Goal: Information Seeking & Learning: Compare options

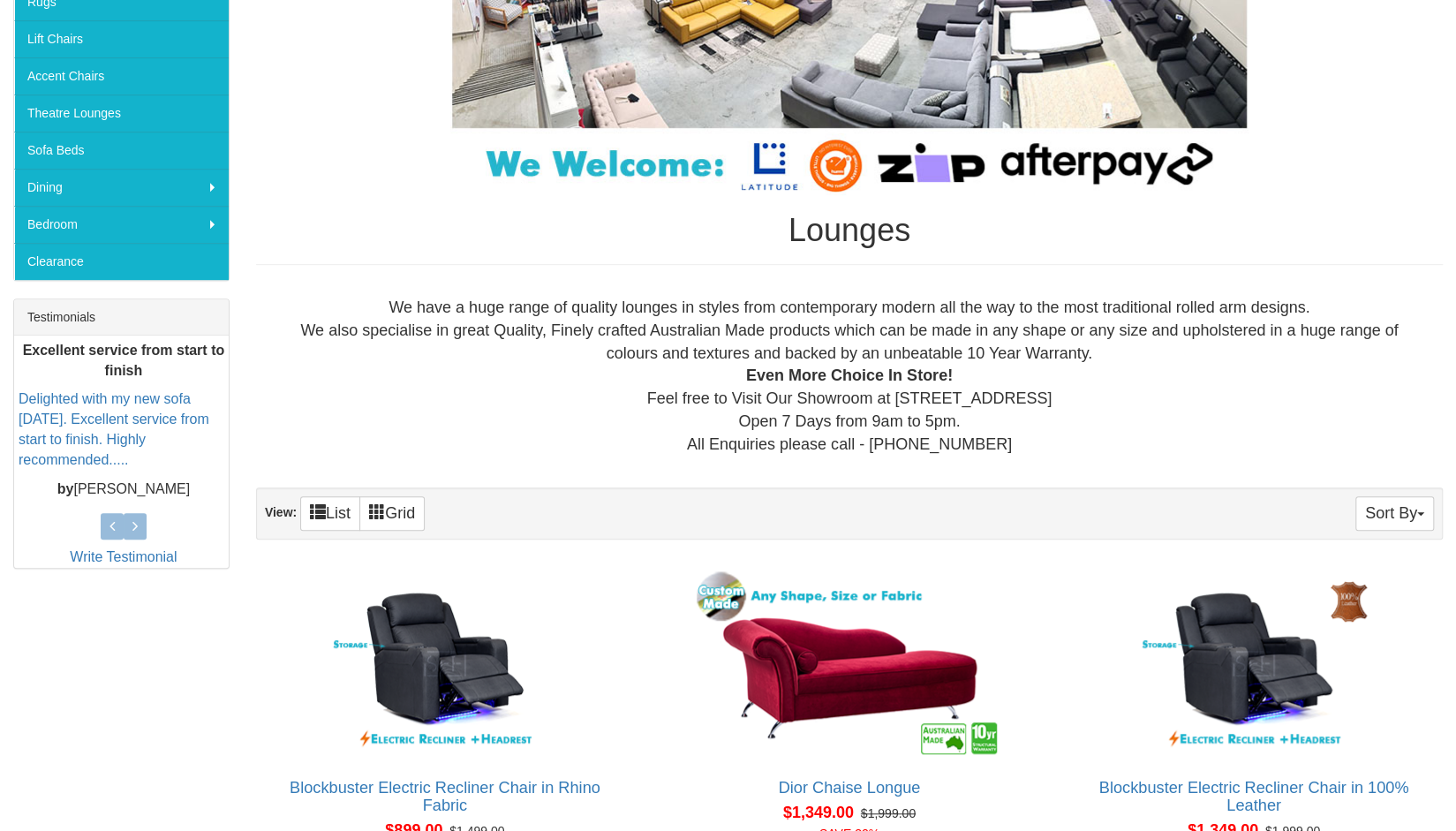
scroll to position [452, 0]
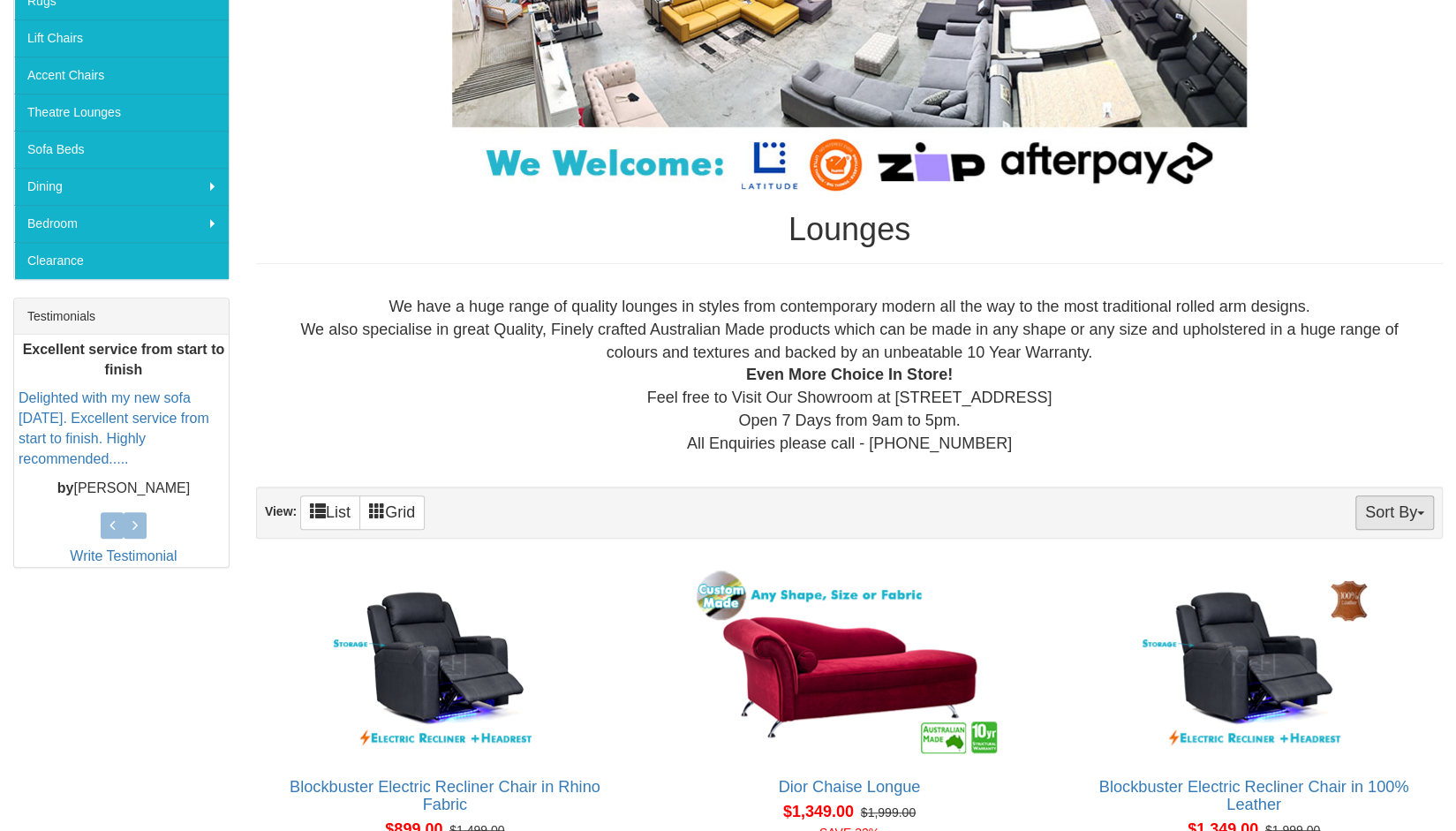
click at [1412, 515] on button "Sort By" at bounding box center [1394, 513] width 78 height 35
click at [1330, 425] on div "We have a huge range of quality lounges in styles from contemporary modern all …" at bounding box center [849, 375] width 1158 height 159
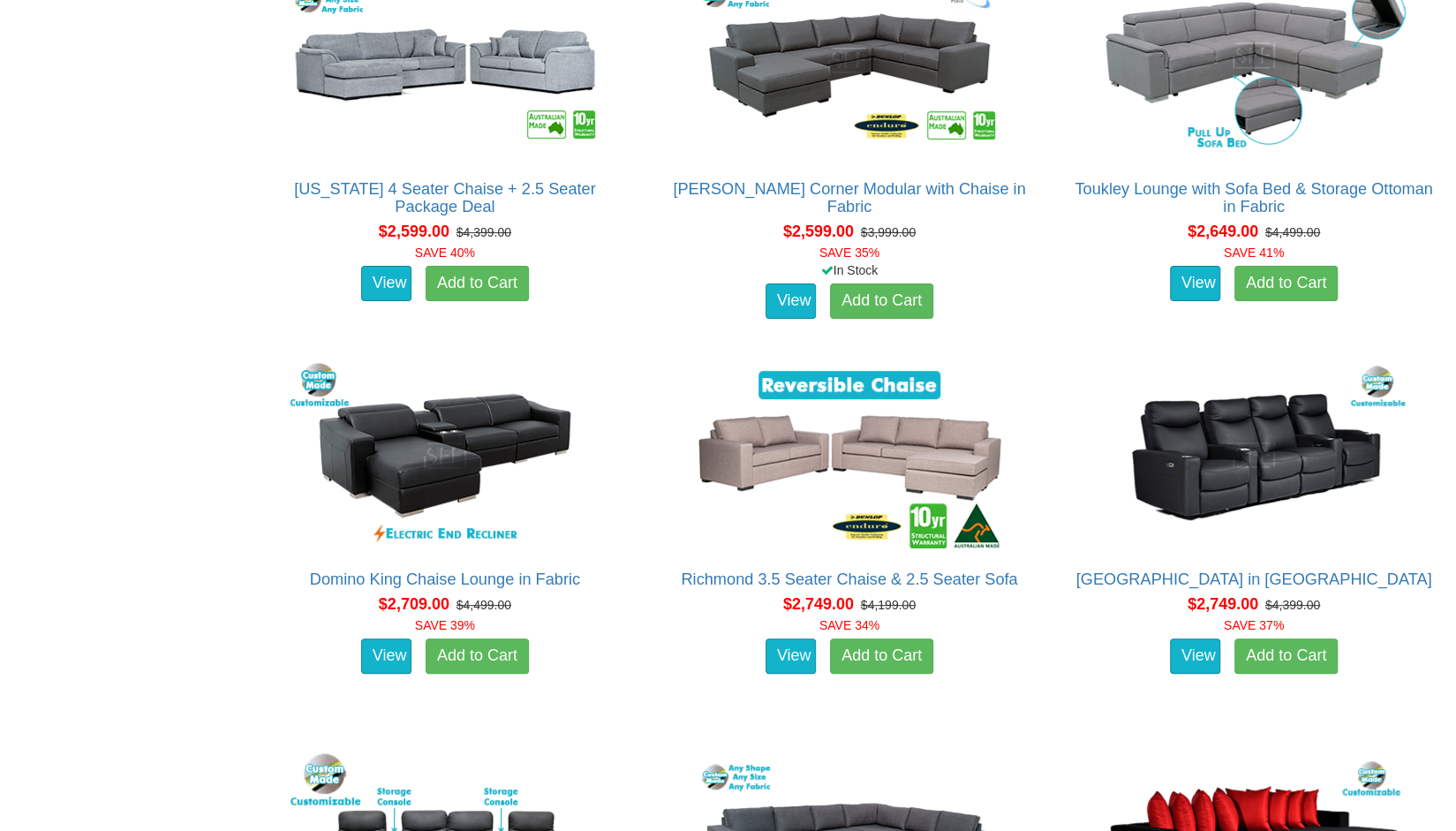
scroll to position [4565, 0]
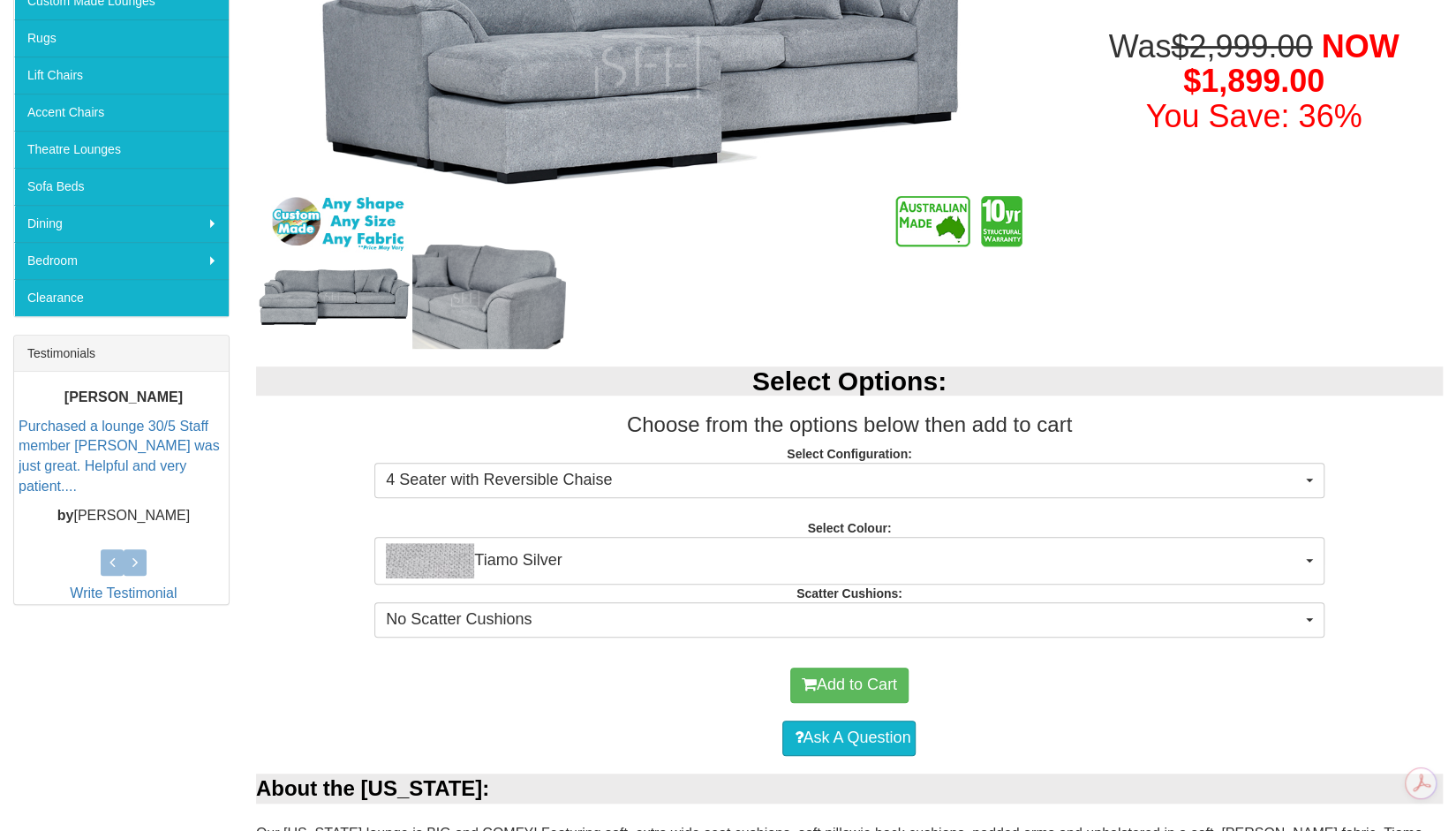
scroll to position [588, 0]
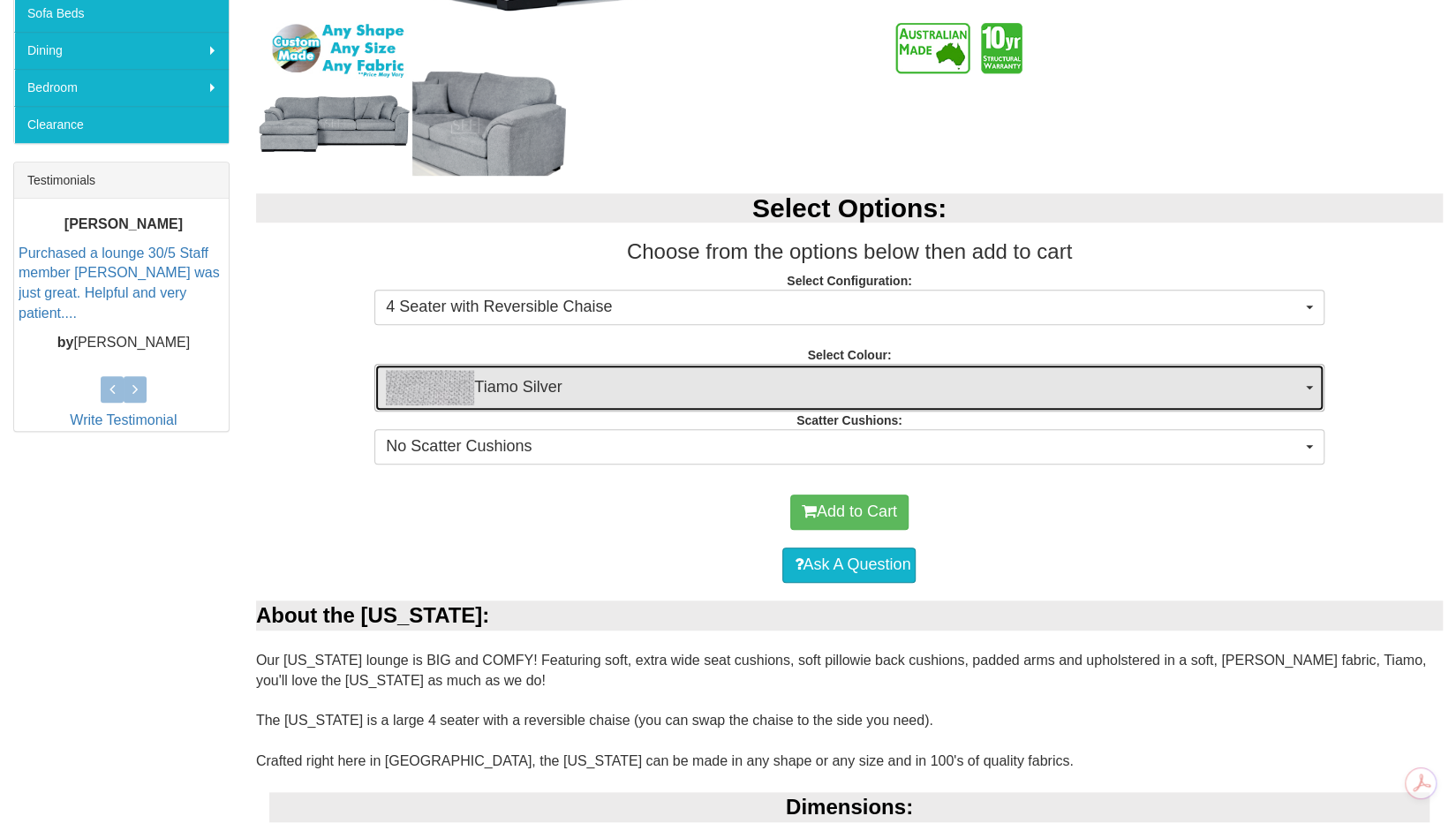
click at [643, 393] on span "Tiamo Silver" at bounding box center [843, 387] width 914 height 35
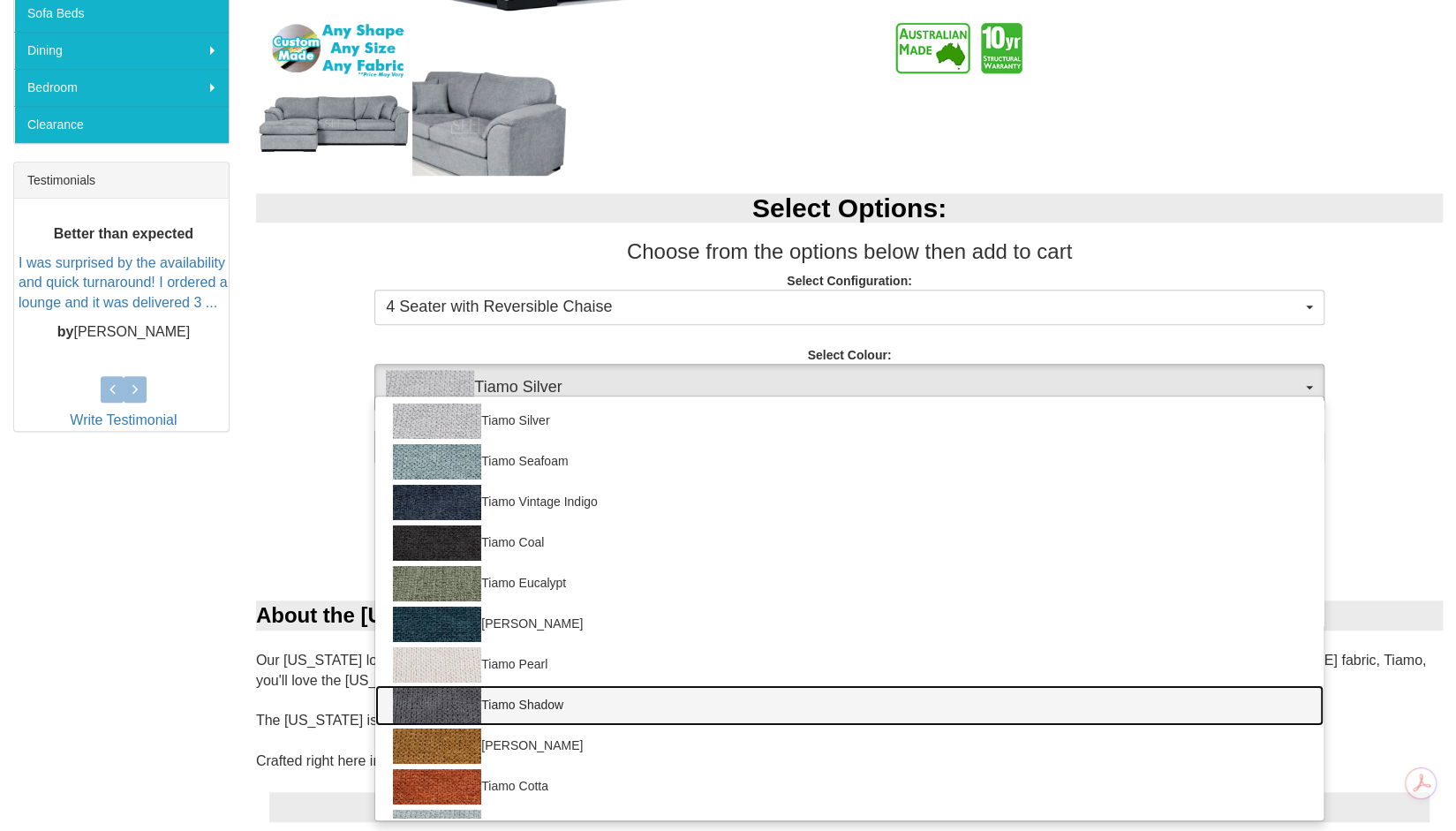
click at [563, 698] on link "Tiamo Shadow" at bounding box center [849, 705] width 947 height 41
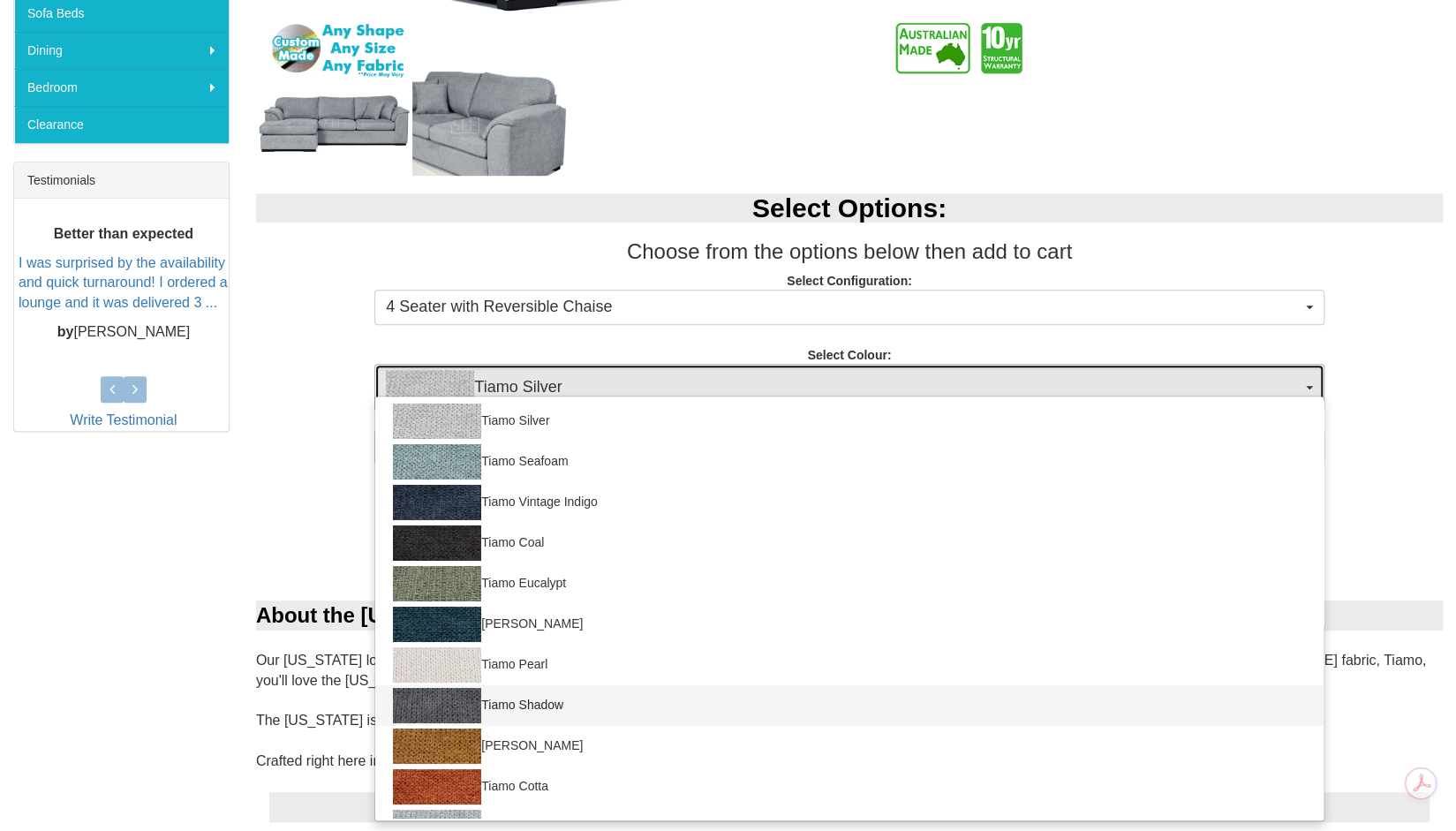
select select "2051"
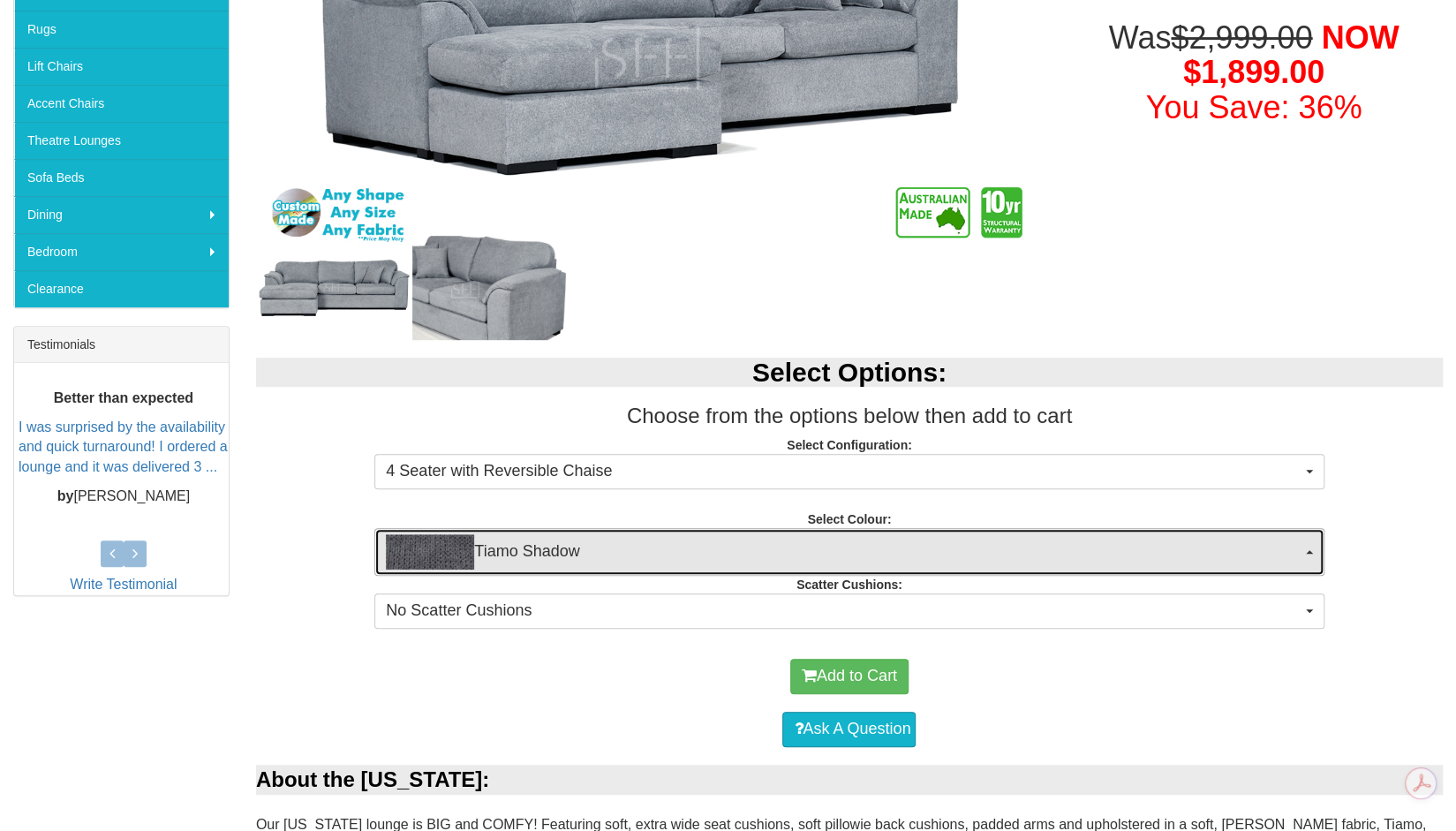
scroll to position [426, 0]
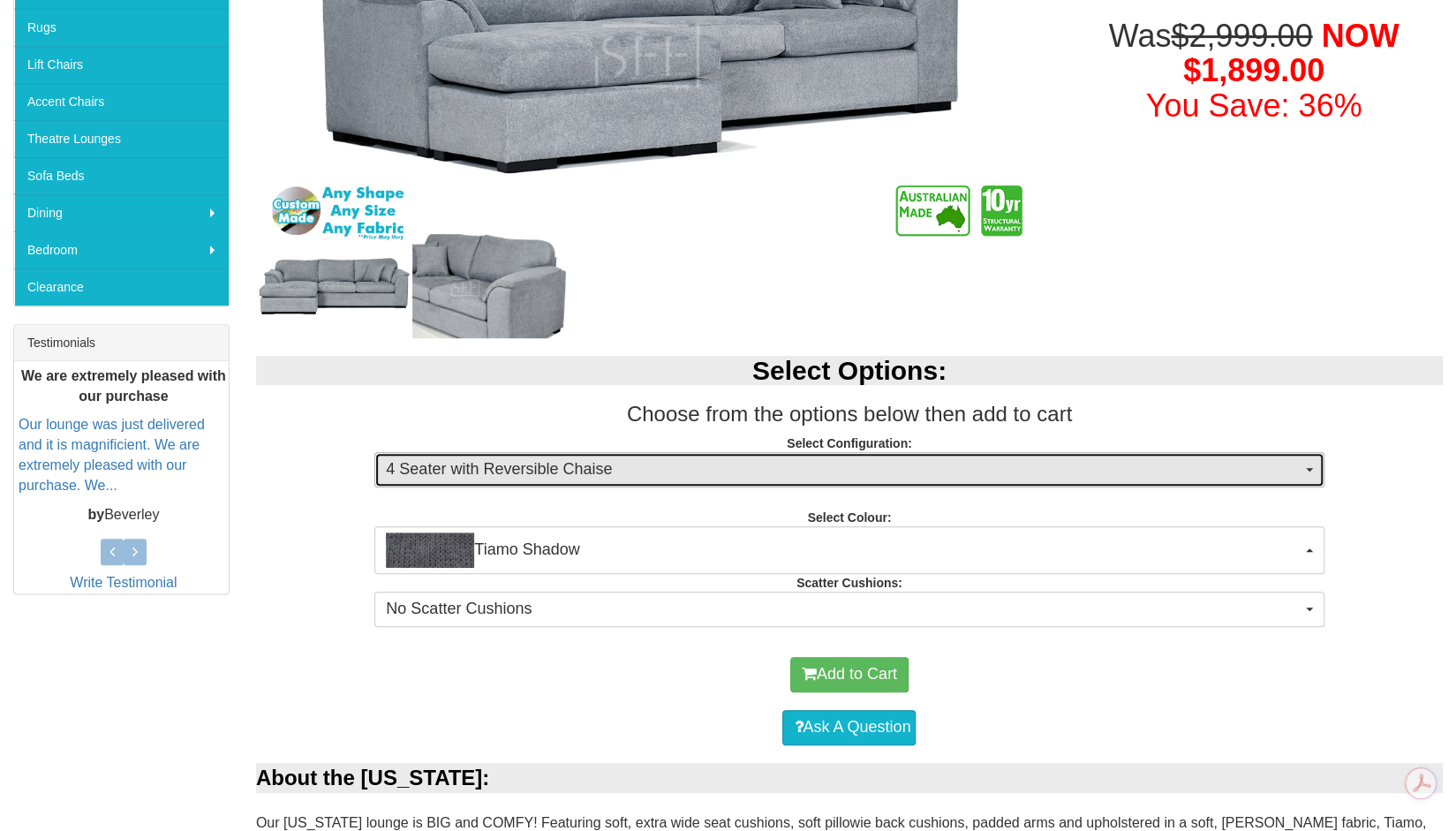
click at [531, 483] on button "4 Seater with Reversible Chaise" at bounding box center [849, 469] width 949 height 35
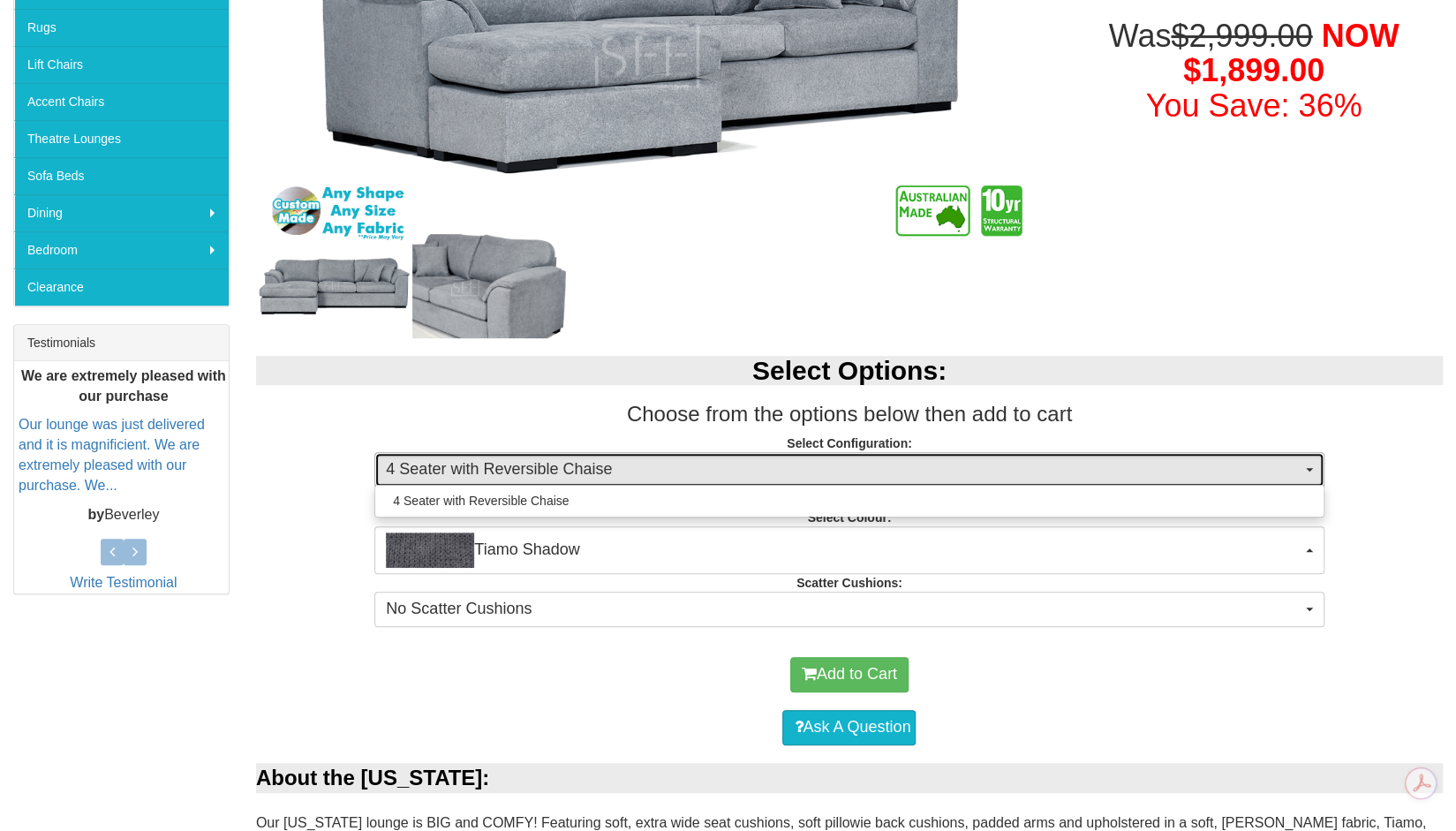
click at [543, 476] on span "4 Seater with Reversible Chaise" at bounding box center [843, 469] width 914 height 23
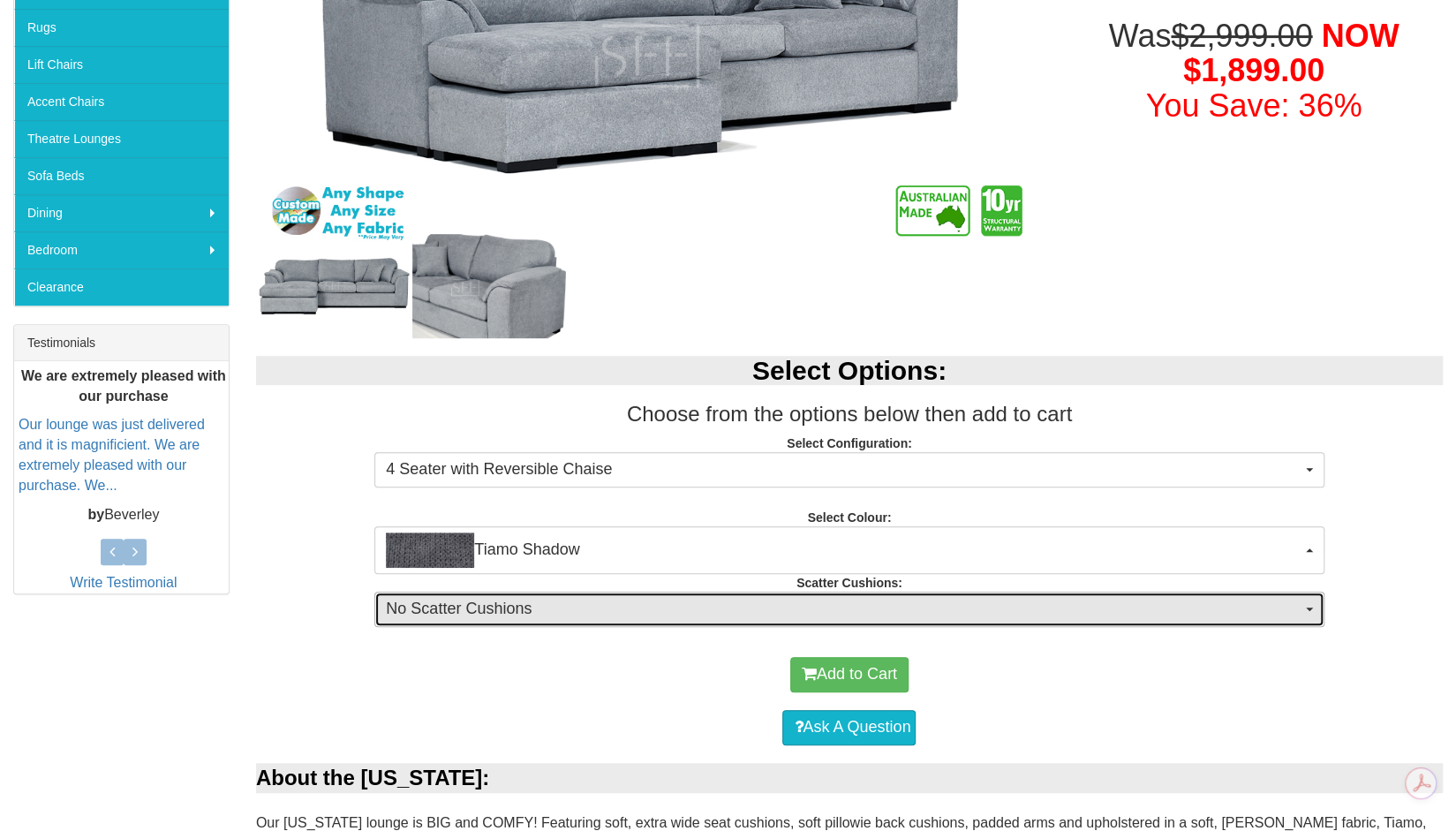
click at [520, 601] on span "No Scatter Cushions" at bounding box center [843, 610] width 914 height 23
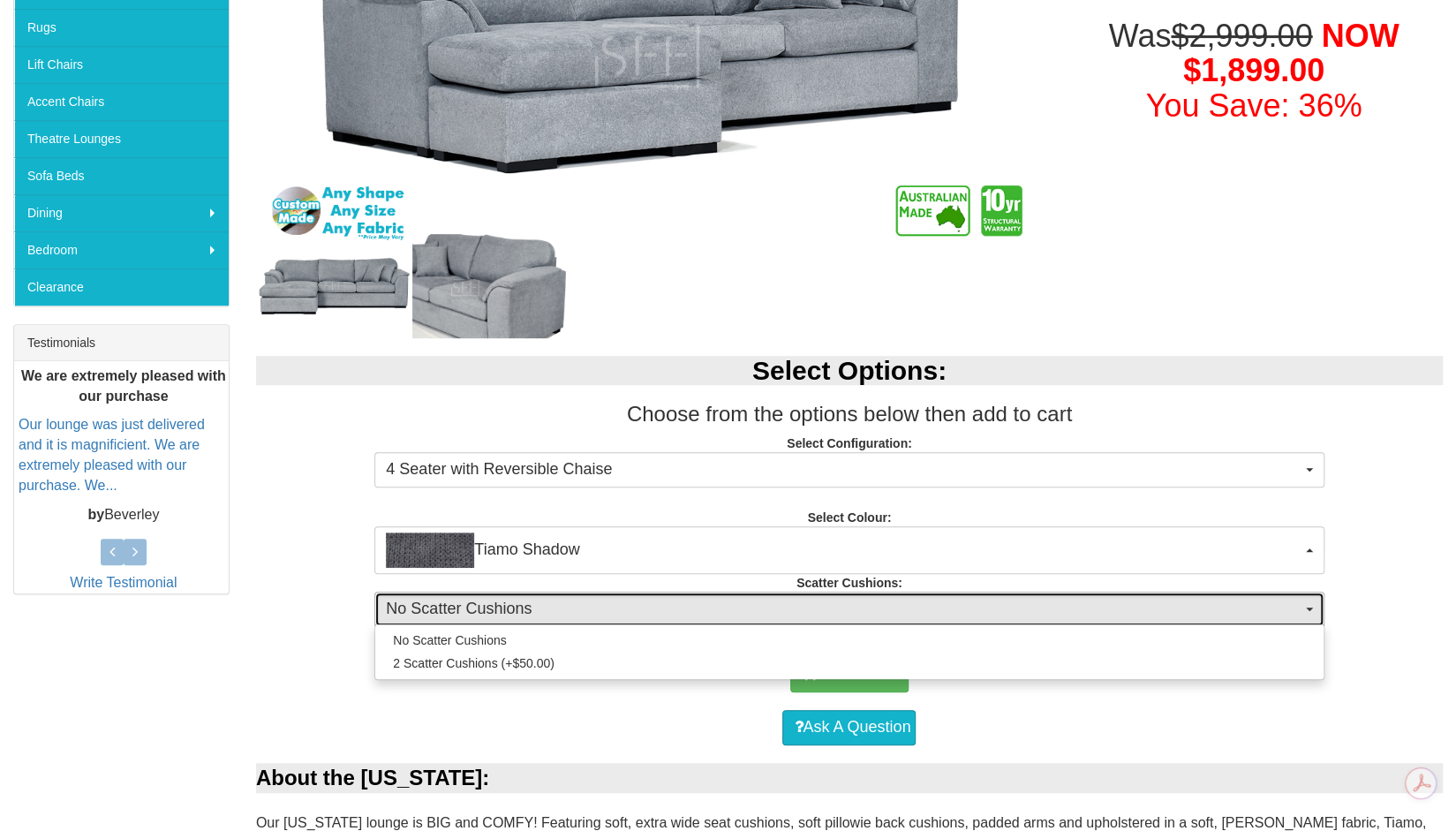
click at [520, 601] on span "No Scatter Cushions" at bounding box center [843, 610] width 914 height 23
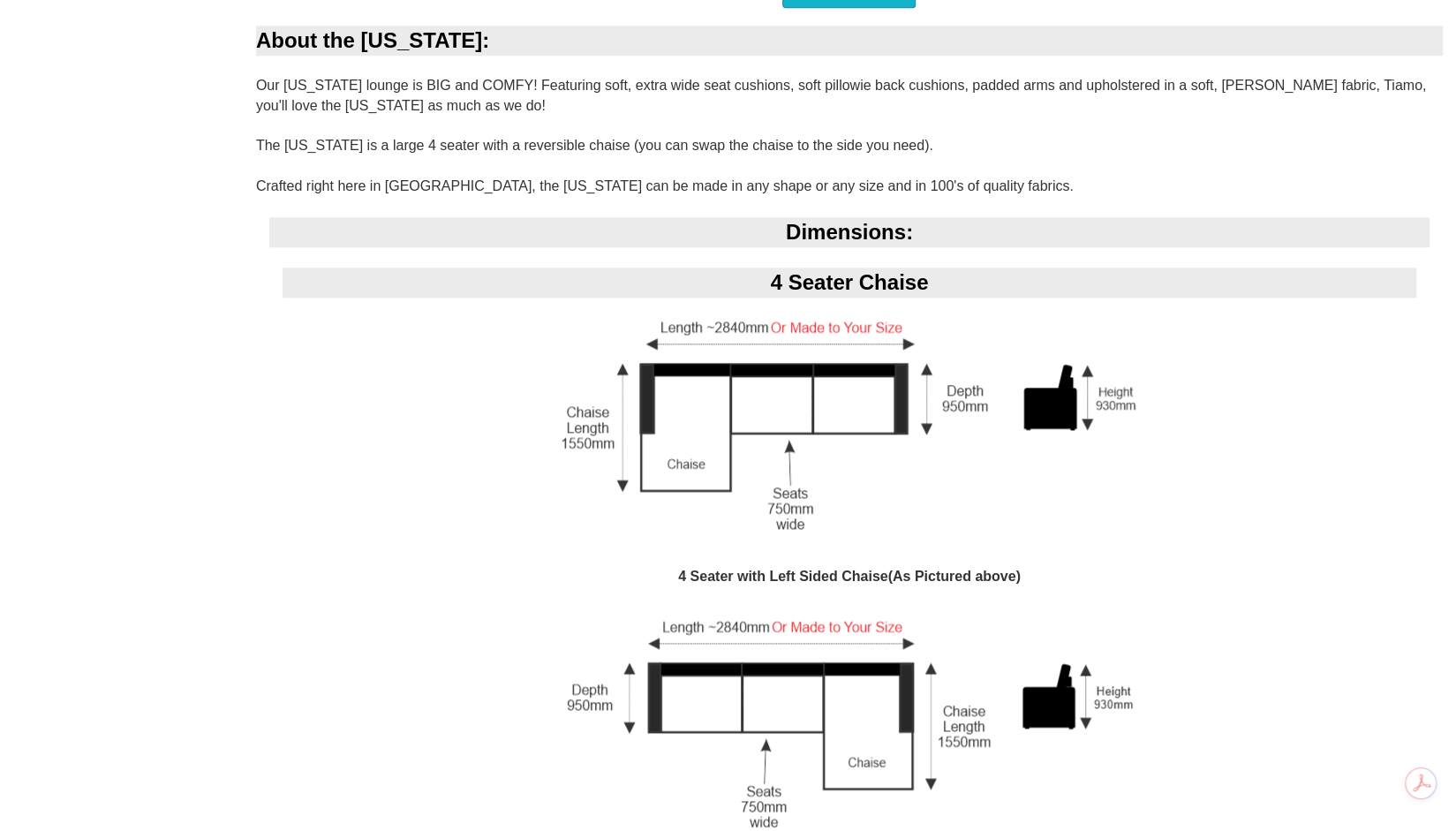
scroll to position [1165, 0]
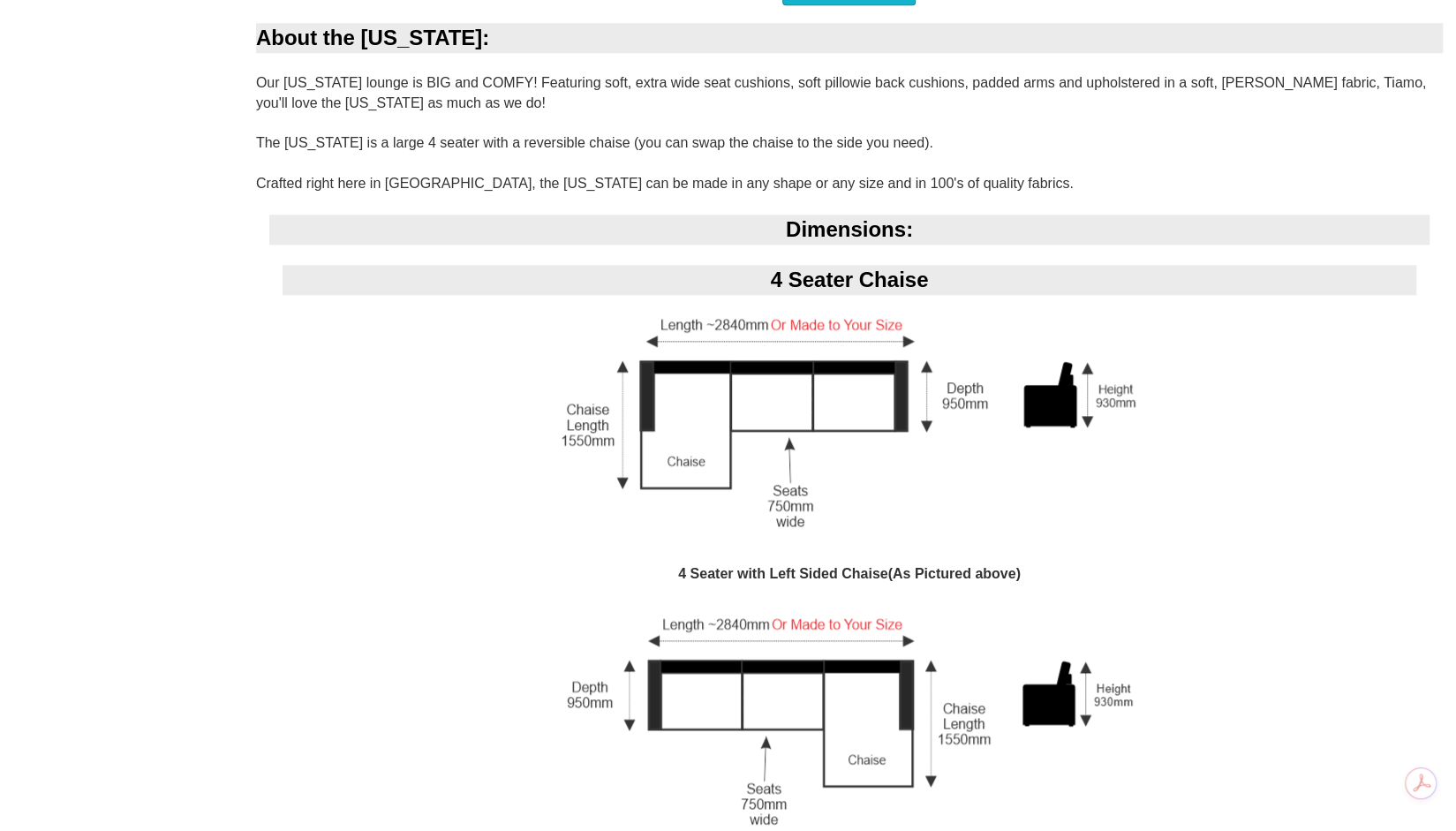
click at [520, 601] on div "4 Seater with Left Sided Chaise(As Pictured above)" at bounding box center [849, 455] width 1160 height 301
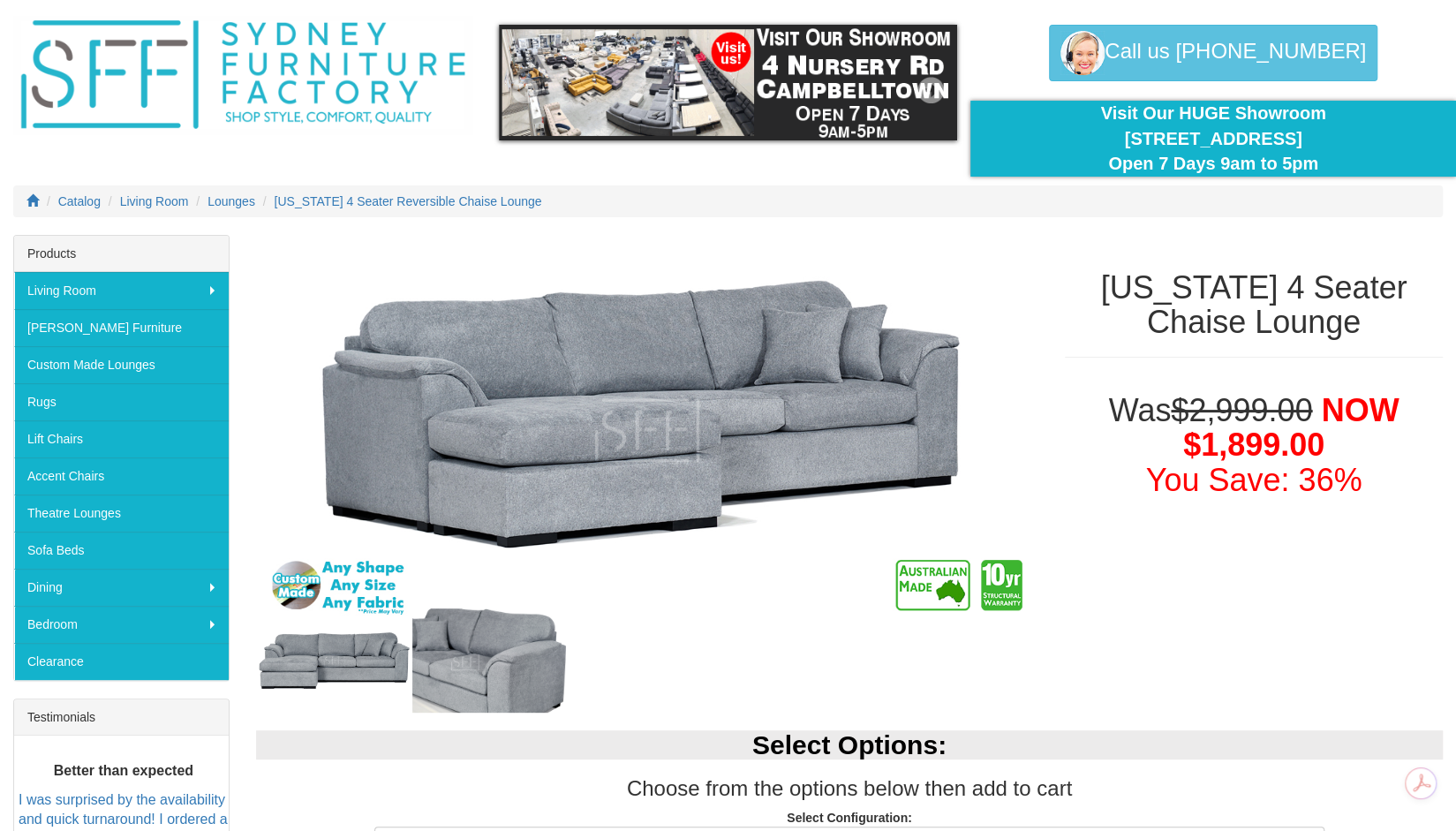
scroll to position [50, 0]
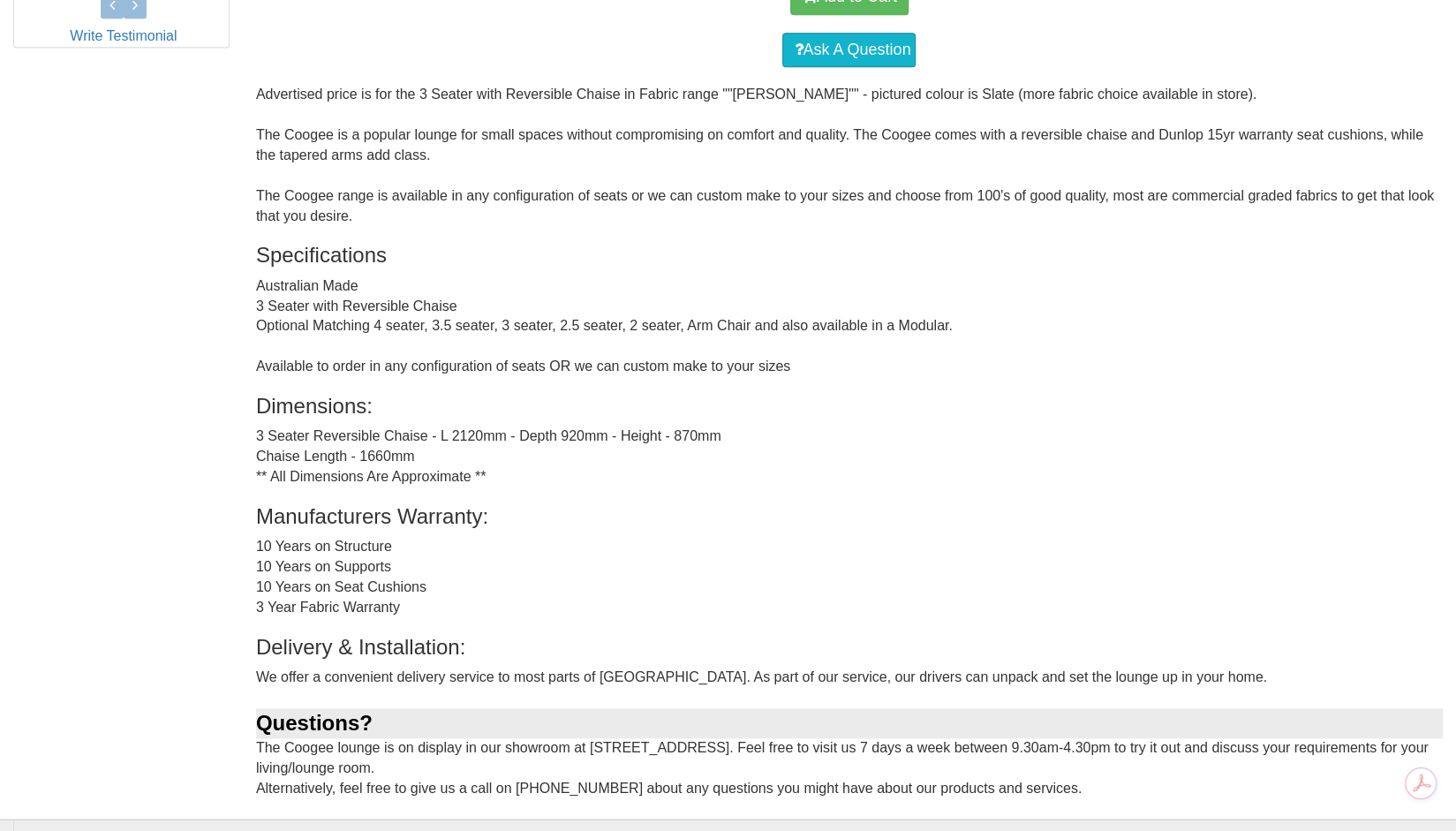
scroll to position [985, 0]
click at [611, 236] on div "Advertised price is for the 3 Seater with Reversible Chaise in Fabric range ""M…" at bounding box center [849, 450] width 1187 height 734
